Goal: Task Accomplishment & Management: Manage account settings

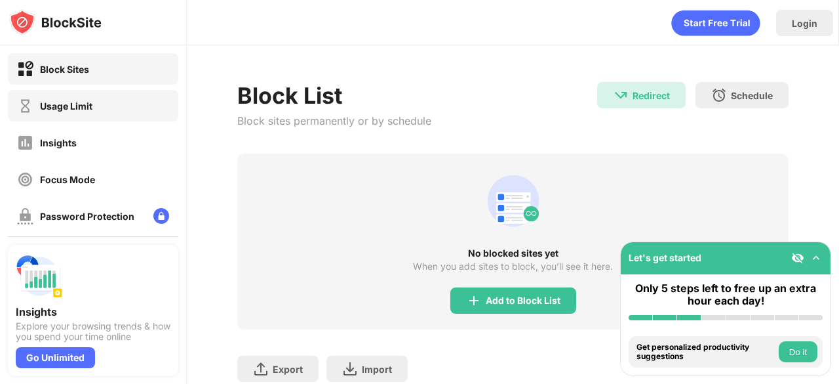
click at [81, 98] on div "Usage Limit" at bounding box center [54, 106] width 75 height 16
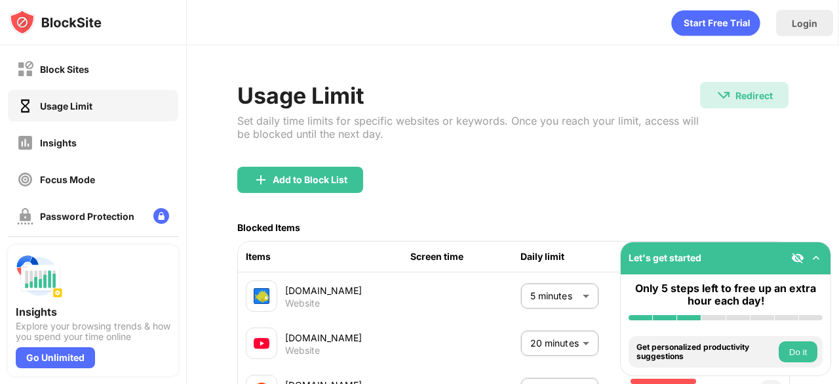
scroll to position [130, 0]
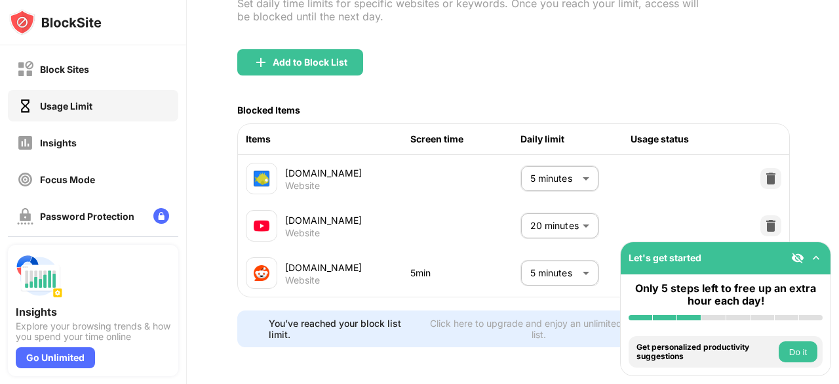
drag, startPoint x: 508, startPoint y: 261, endPoint x: 530, endPoint y: 262, distance: 21.6
click at [530, 262] on div "[DOMAIN_NAME] Website 5min 5 minutes * ​ Limit reached" at bounding box center [513, 272] width 551 height 47
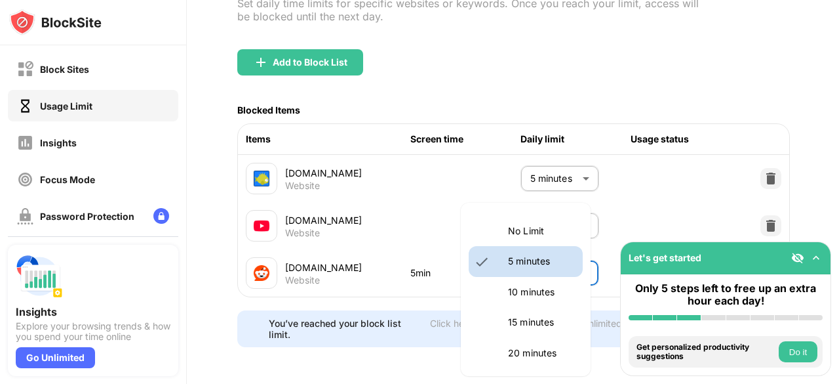
click at [530, 262] on body "Block Sites Usage Limit Insights Focus Mode Password Protection Custom Block Pa…" at bounding box center [419, 192] width 839 height 384
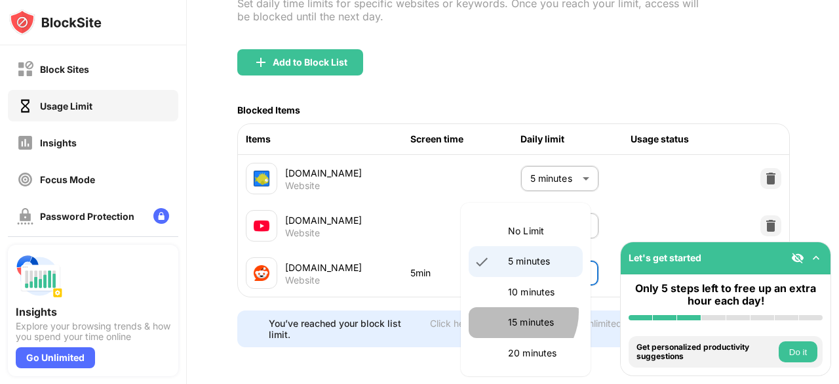
drag, startPoint x: 514, startPoint y: 311, endPoint x: 509, endPoint y: 300, distance: 12.9
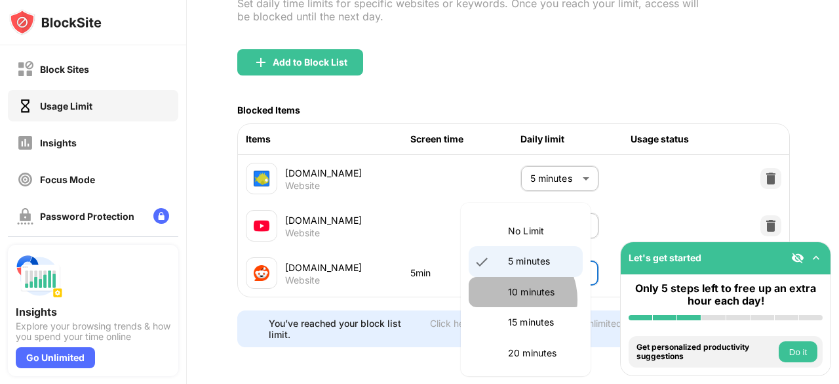
click at [509, 300] on li "10 minutes" at bounding box center [526, 292] width 114 height 30
type input "**"
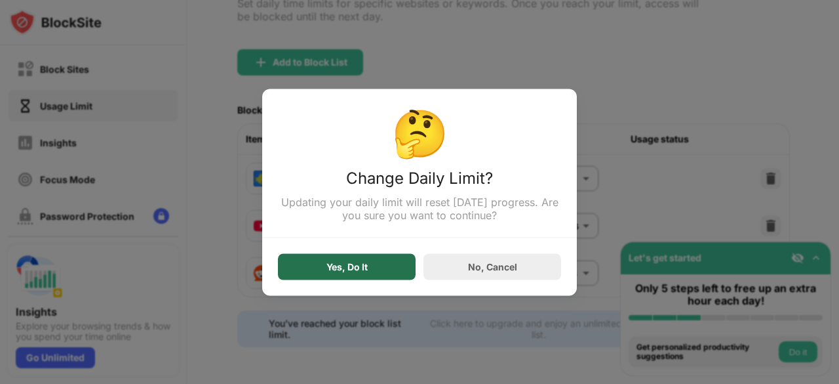
click at [401, 279] on div "Yes, Do It" at bounding box center [347, 266] width 138 height 26
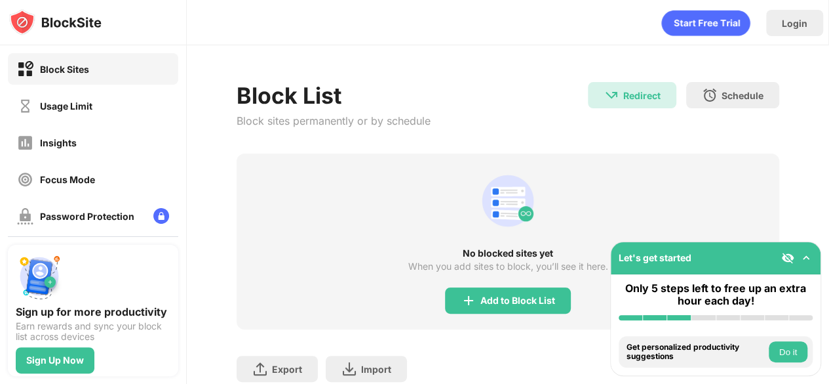
click at [118, 89] on div "Block Sites Usage Limit Insights Focus Mode Password Protection Custom Block Pa…" at bounding box center [93, 197] width 186 height 304
click at [118, 90] on div "Usage Limit" at bounding box center [93, 105] width 170 height 31
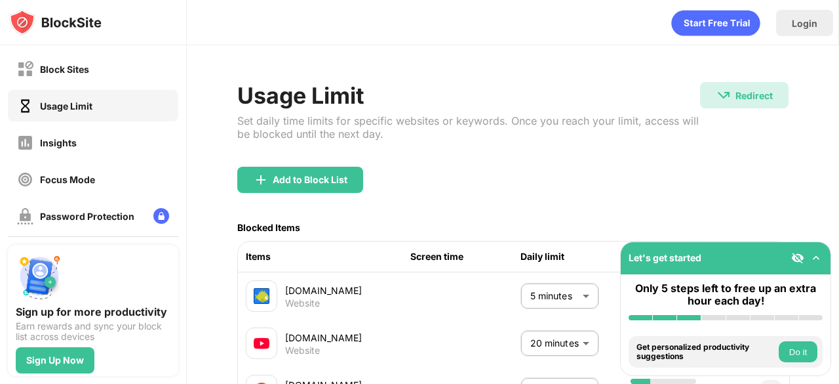
scroll to position [130, 0]
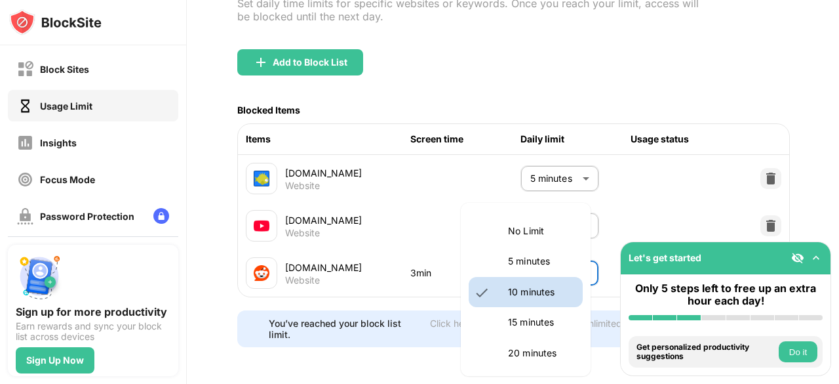
click at [515, 258] on body "Block Sites Usage Limit Insights Focus Mode Password Protection Custom Block Pa…" at bounding box center [419, 192] width 839 height 384
click at [501, 260] on li "5 minutes" at bounding box center [526, 261] width 114 height 30
type input "*"
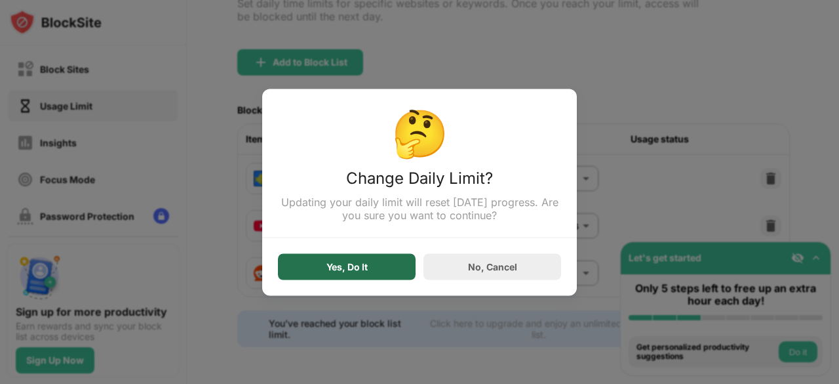
click at [346, 264] on div "Yes, Do It" at bounding box center [347, 266] width 41 height 10
